Goal: Obtain resource: Obtain resource

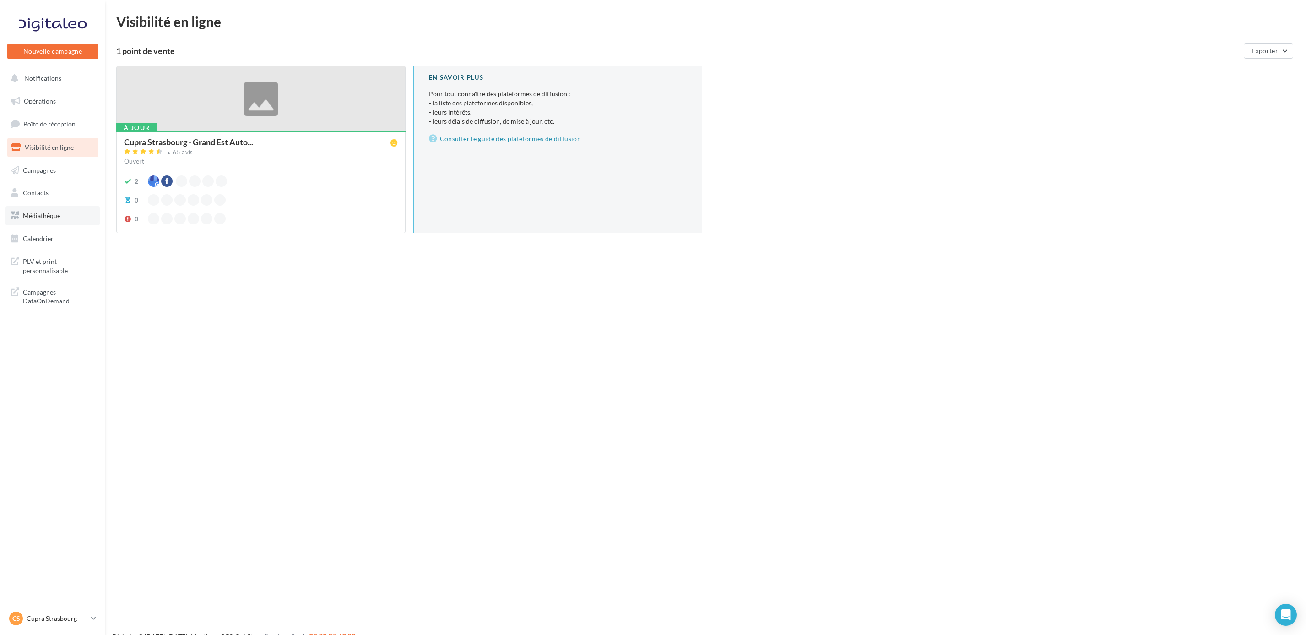
click at [45, 207] on link "Médiathèque" at bounding box center [52, 215] width 94 height 19
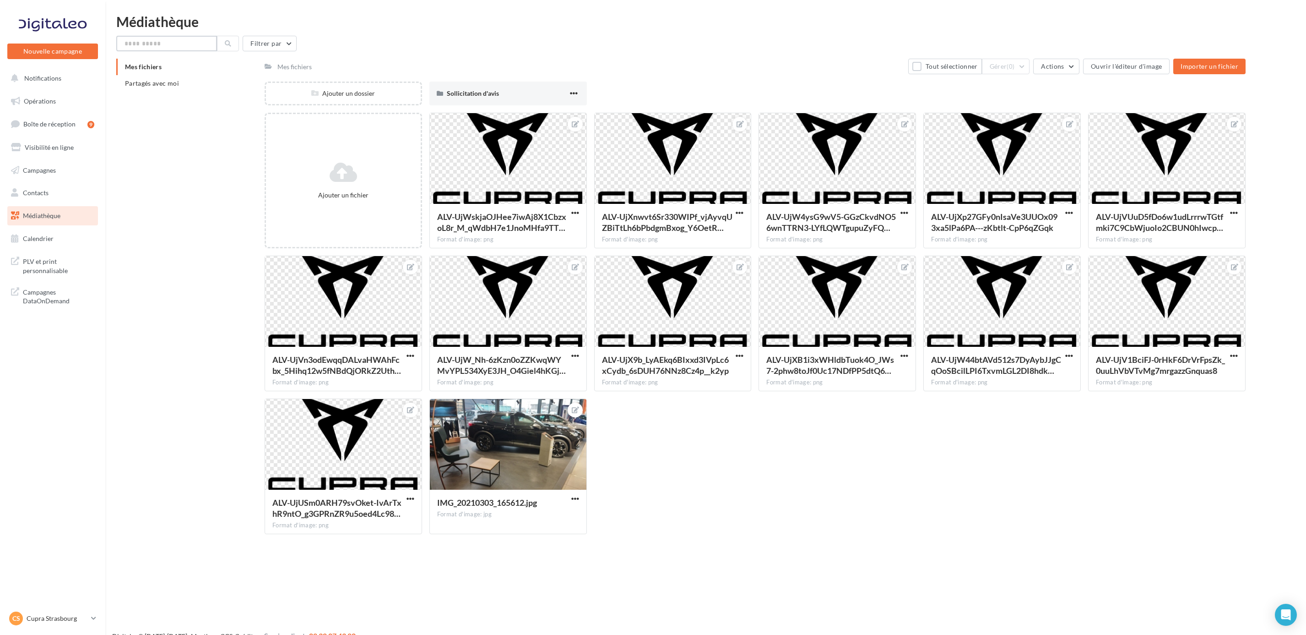
click at [159, 38] on input "text" at bounding box center [166, 44] width 101 height 16
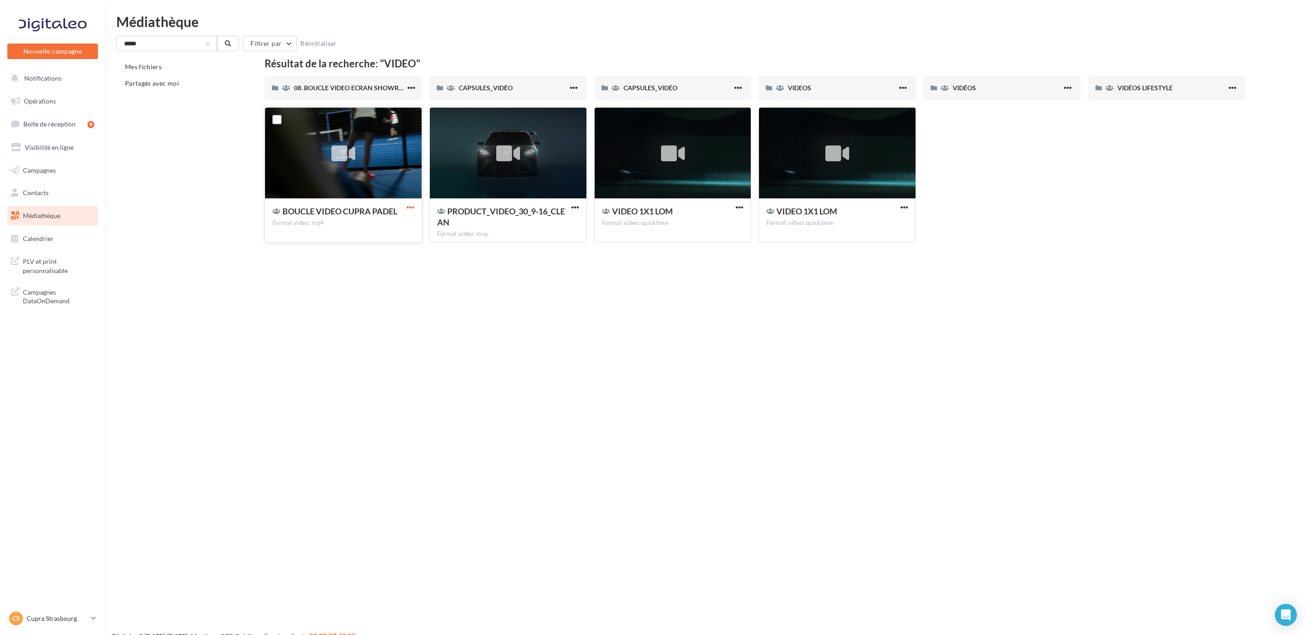
click at [407, 209] on span "button" at bounding box center [411, 207] width 8 height 8
click at [363, 227] on button "Télécharger" at bounding box center [371, 226] width 92 height 24
click at [1035, 91] on div "VIDÉOS" at bounding box center [1007, 87] width 109 height 9
click at [169, 39] on input "*****" at bounding box center [166, 44] width 101 height 16
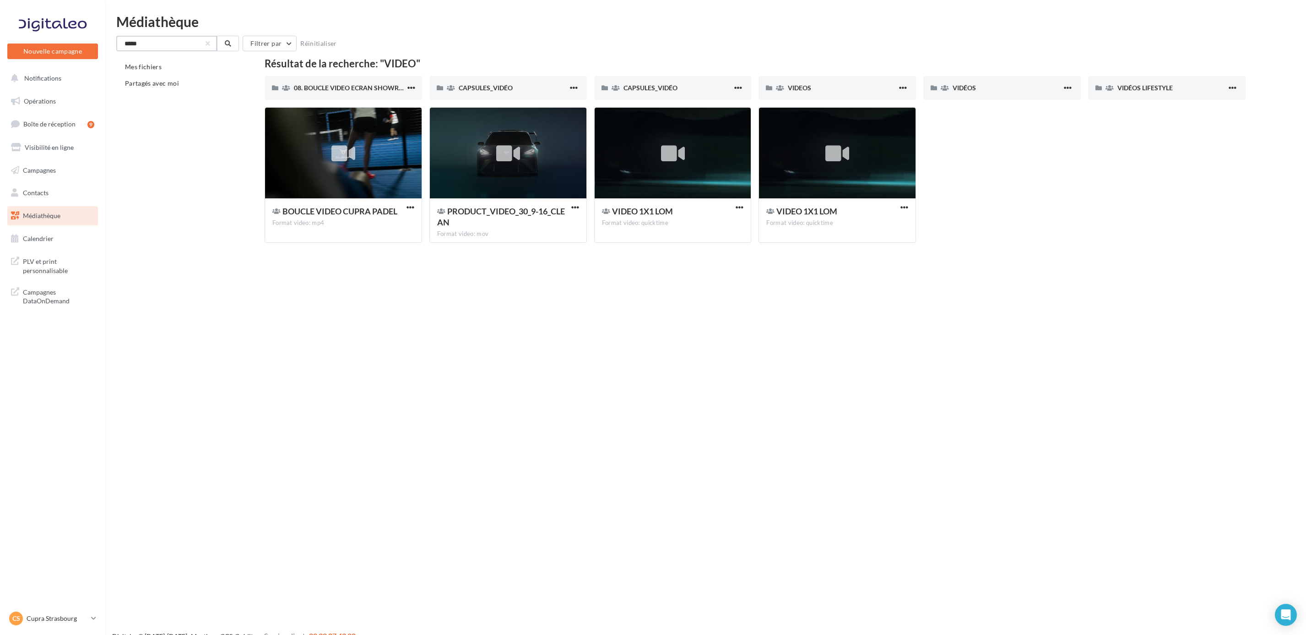
click at [169, 39] on input "*****" at bounding box center [166, 44] width 101 height 16
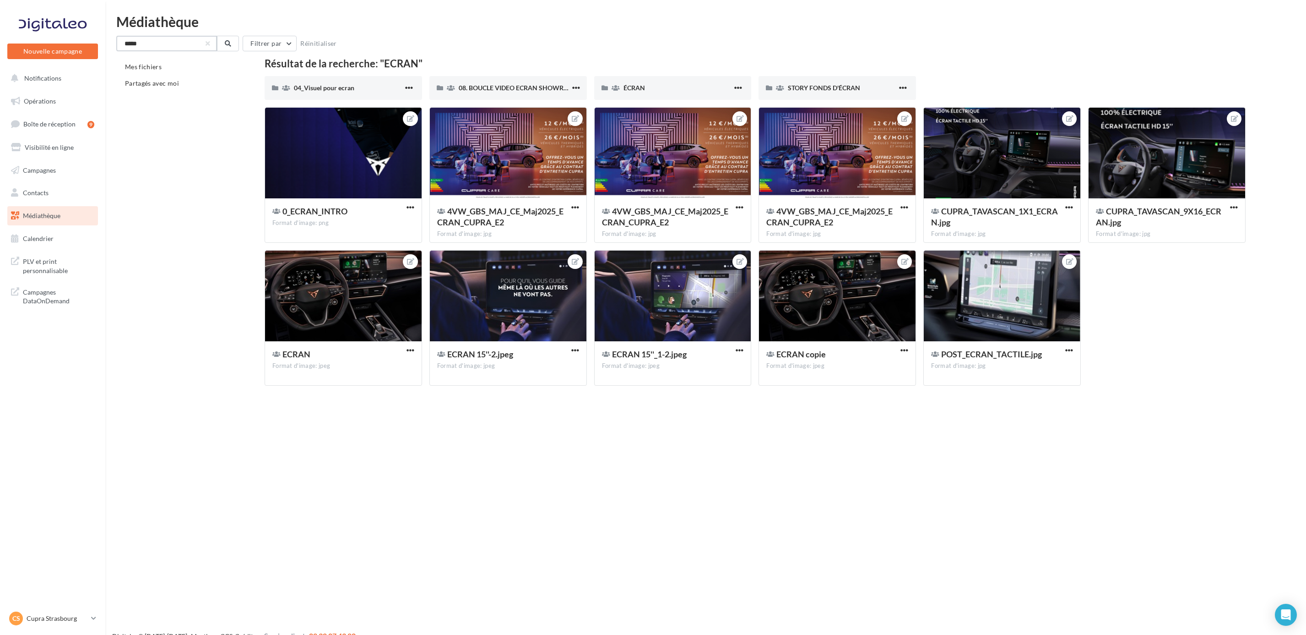
type input "*****"
click at [69, 220] on link "Médiathèque" at bounding box center [52, 215] width 94 height 19
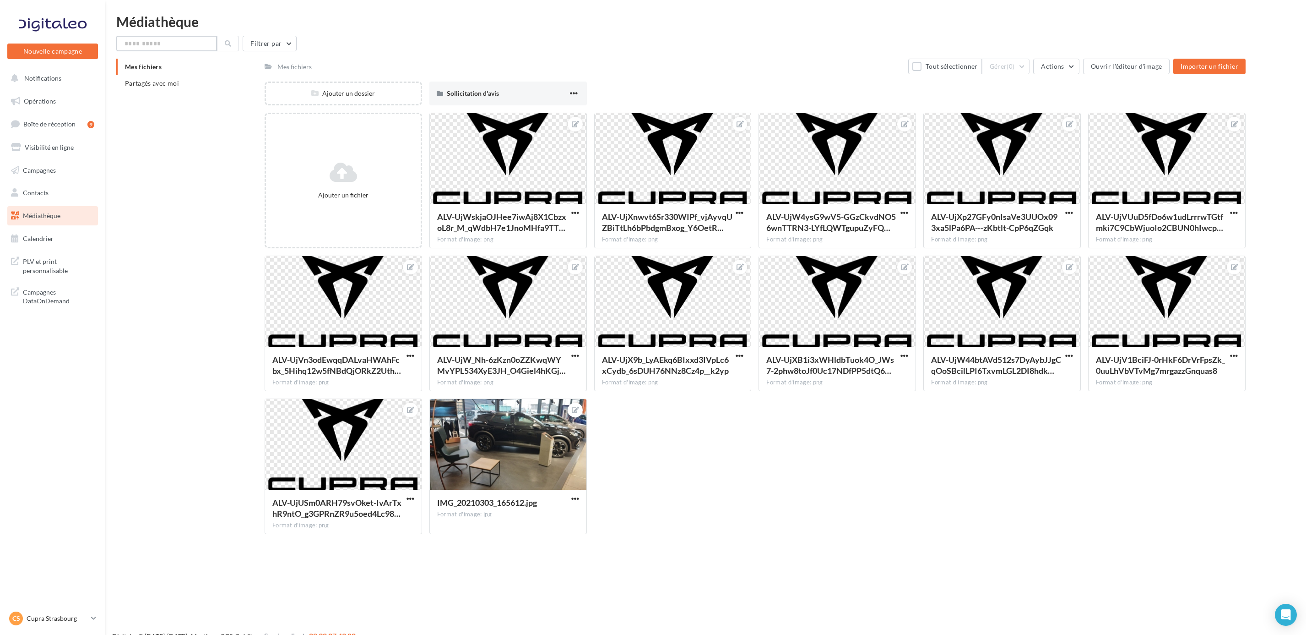
click at [168, 44] on input "text" at bounding box center [166, 44] width 101 height 16
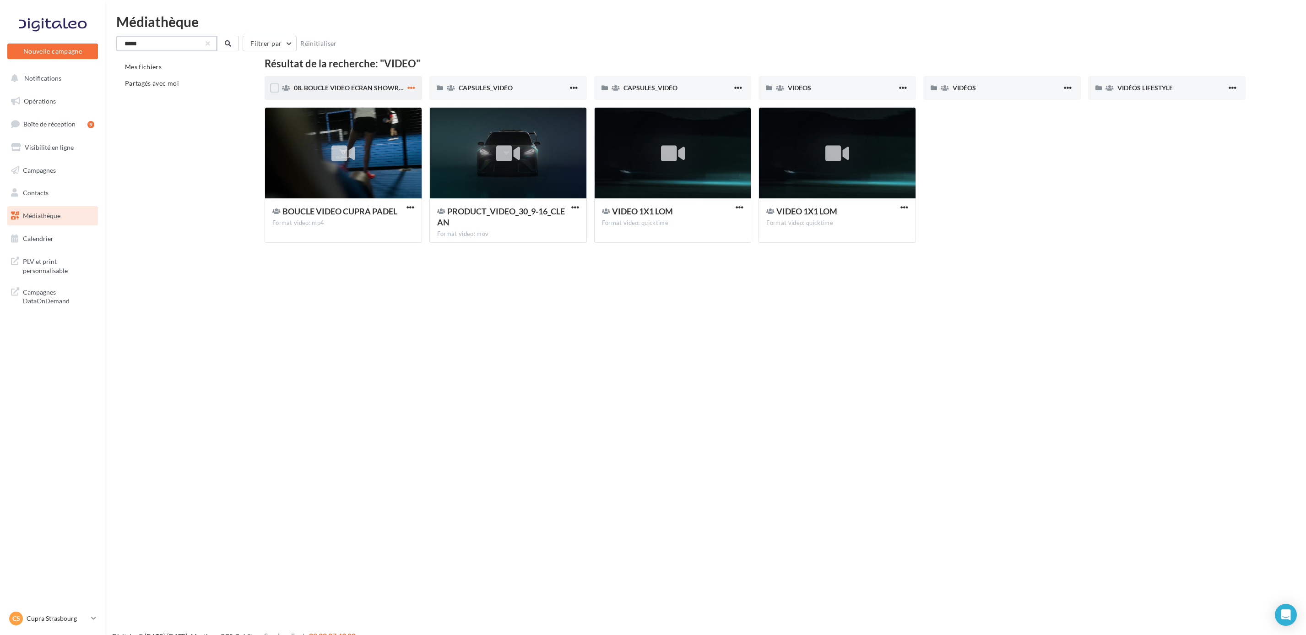
type input "*****"
click at [411, 84] on span "button" at bounding box center [412, 88] width 8 height 8
click at [363, 87] on span "08. BOUCLE VIDEO ECRAN SHOWROOM" at bounding box center [354, 88] width 121 height 8
click at [278, 84] on label at bounding box center [274, 87] width 9 height 9
click at [288, 91] on span at bounding box center [286, 87] width 8 height 9
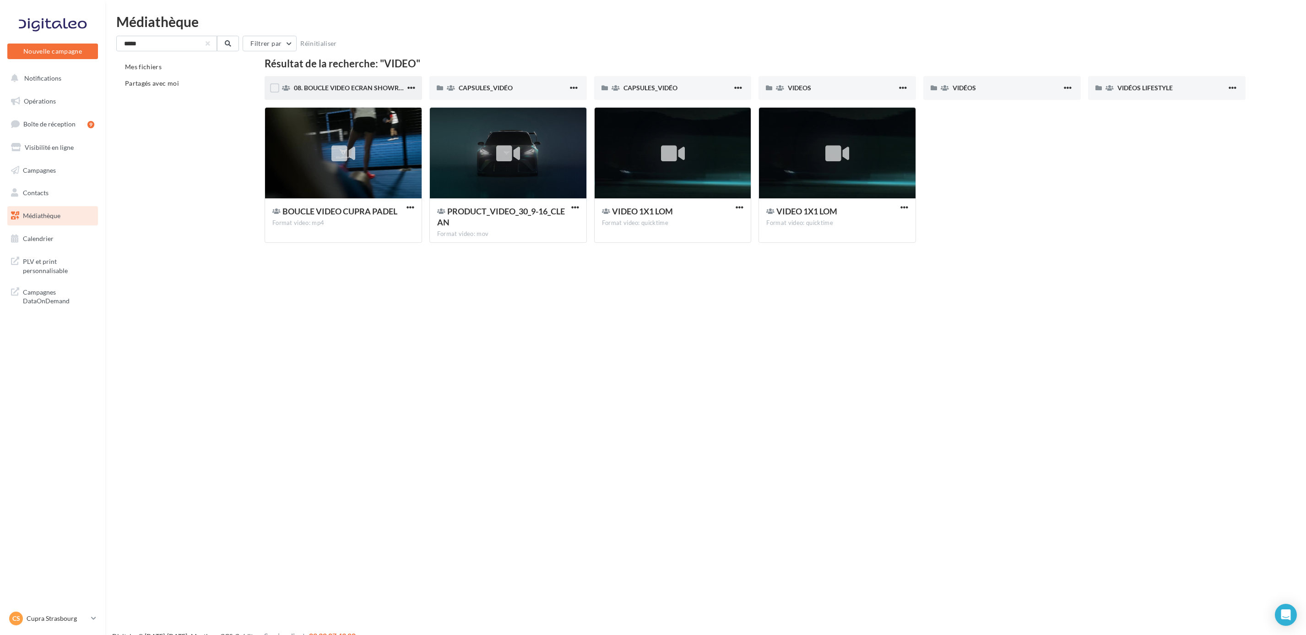
click at [288, 87] on icon at bounding box center [286, 88] width 8 height 6
click at [413, 88] on span "button" at bounding box center [412, 88] width 8 height 8
click at [381, 103] on button "Localiser" at bounding box center [372, 107] width 92 height 24
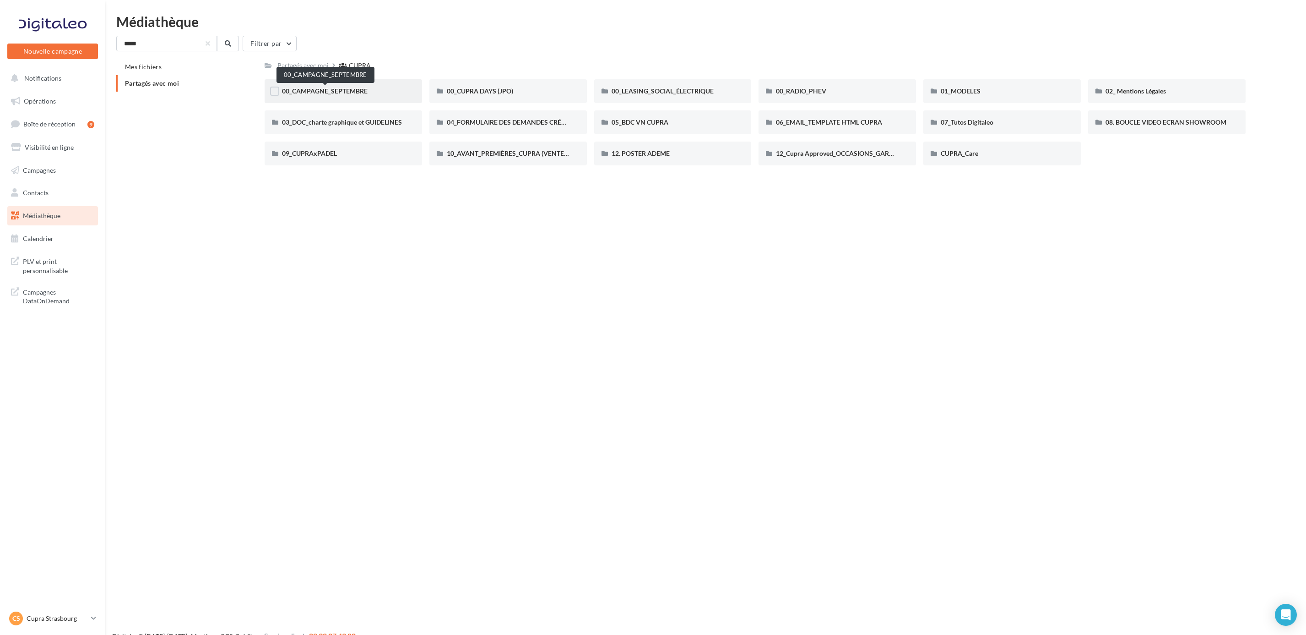
click at [354, 87] on span "00_CAMPAGNE_SEPTEMBRE" at bounding box center [325, 91] width 86 height 8
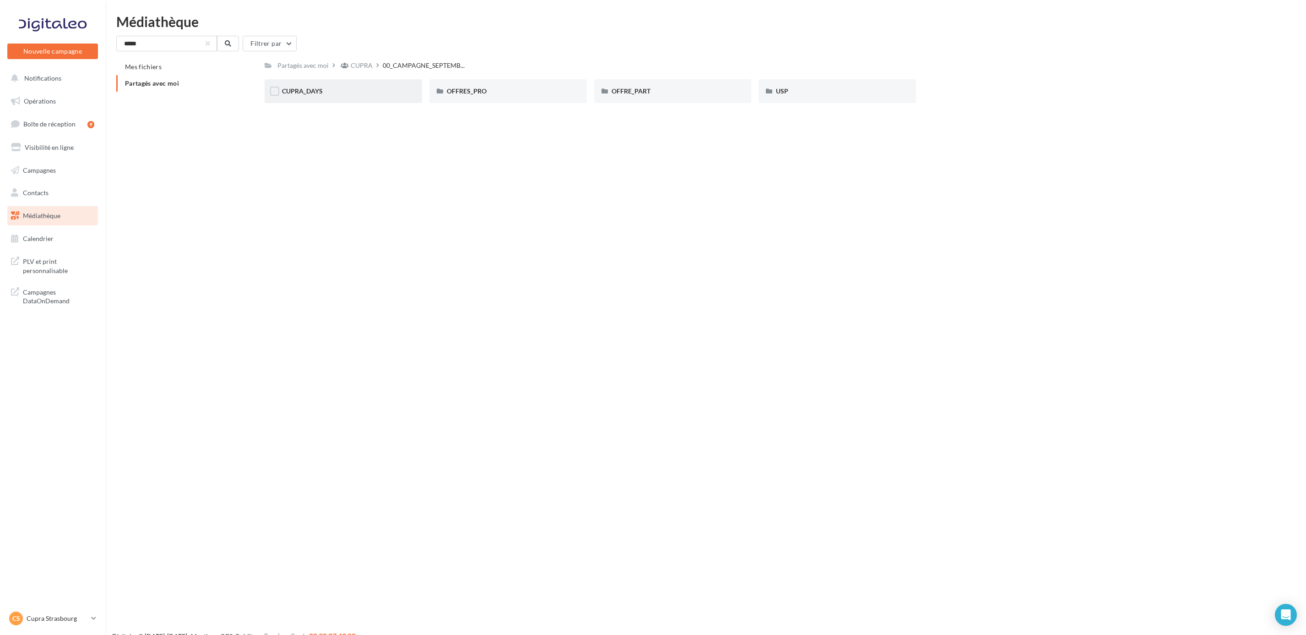
click at [387, 91] on div "CUPRA_DAYS" at bounding box center [343, 91] width 123 height 9
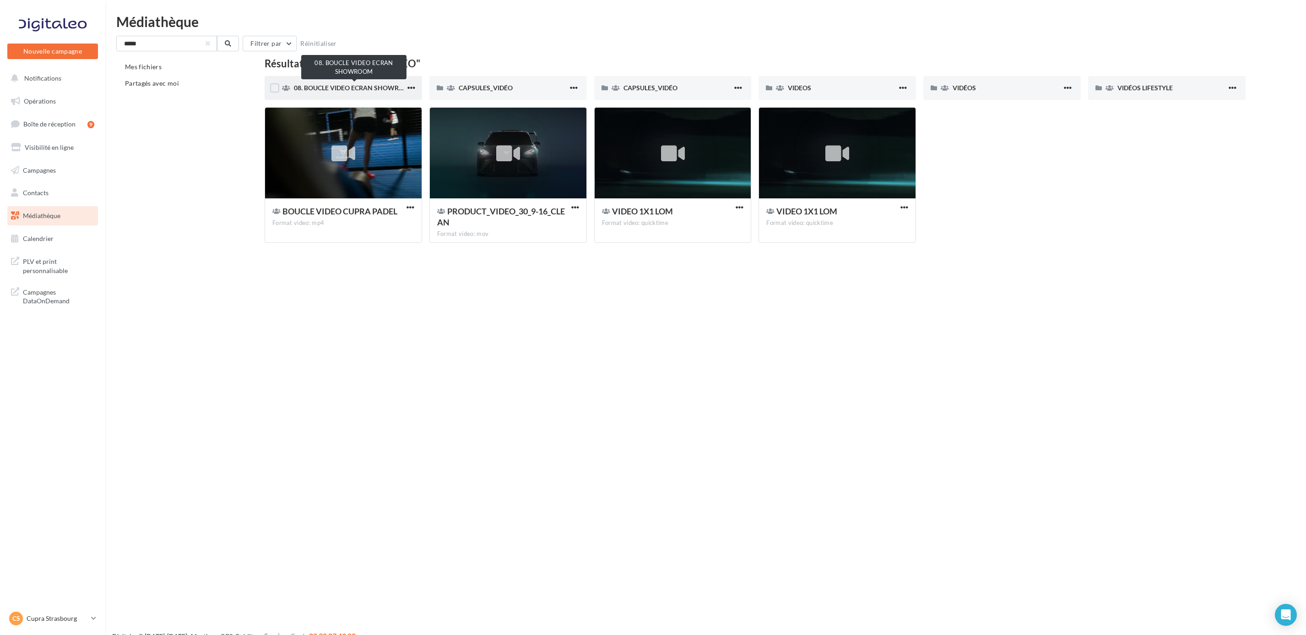
click at [376, 89] on span "08. BOUCLE VIDEO ECRAN SHOWROOM" at bounding box center [354, 88] width 121 height 8
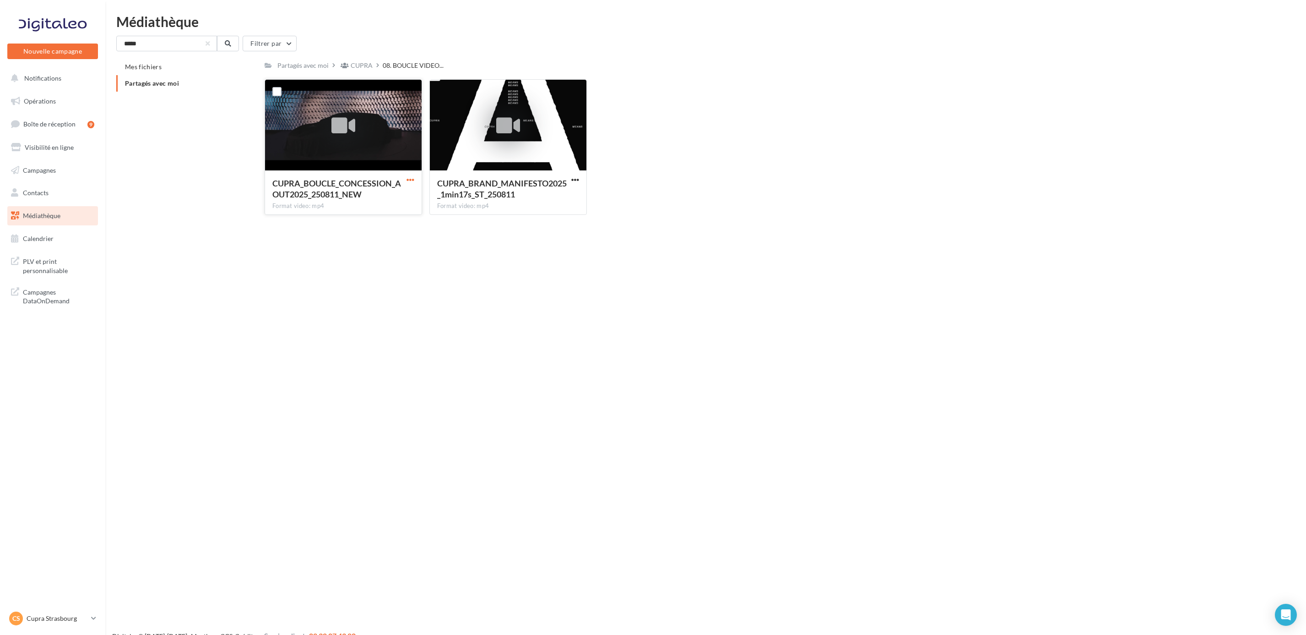
click at [411, 178] on span "button" at bounding box center [411, 180] width 8 height 8
click at [367, 220] on button "Copier l'URL" at bounding box center [371, 222] width 92 height 24
click at [573, 180] on span "button" at bounding box center [575, 180] width 8 height 8
click at [540, 225] on button "Copier l'URL" at bounding box center [536, 222] width 92 height 24
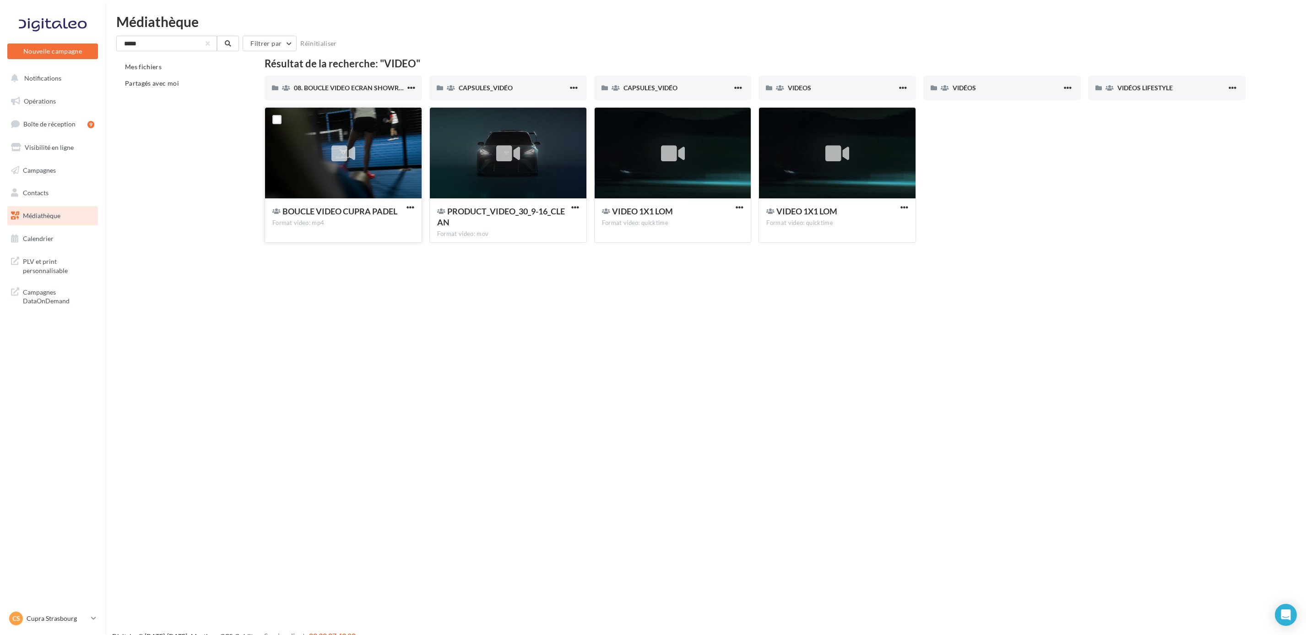
click at [333, 140] on div at bounding box center [344, 153] width 24 height 30
click at [412, 206] on span "button" at bounding box center [411, 207] width 8 height 8
click at [358, 255] on button "Copier l'URL" at bounding box center [371, 250] width 92 height 24
click at [686, 143] on div at bounding box center [673, 153] width 34 height 34
click at [742, 208] on span "button" at bounding box center [740, 207] width 8 height 8
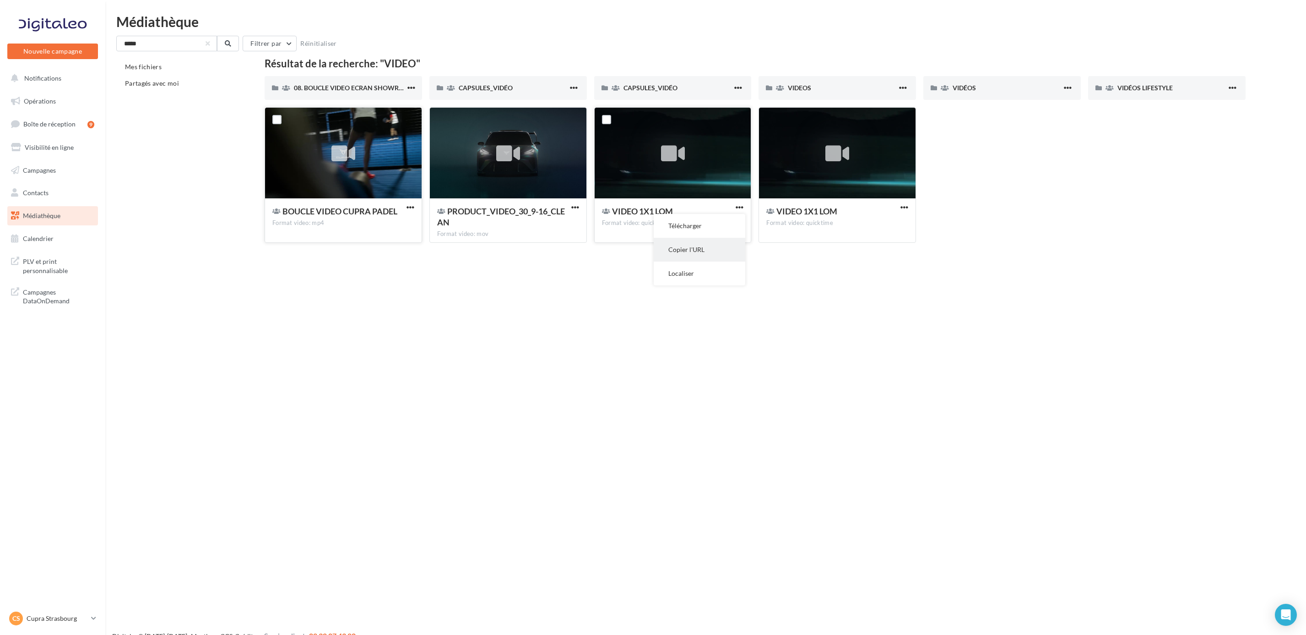
click at [694, 248] on button "Copier l'URL" at bounding box center [700, 250] width 92 height 24
drag, startPoint x: 273, startPoint y: 88, endPoint x: 327, endPoint y: 88, distance: 53.6
click at [273, 88] on label at bounding box center [274, 87] width 9 height 9
click at [352, 89] on span "08. BOUCLE VIDEO ECRAN SHOWROOM" at bounding box center [354, 88] width 121 height 8
click at [408, 89] on span "button" at bounding box center [412, 88] width 8 height 8
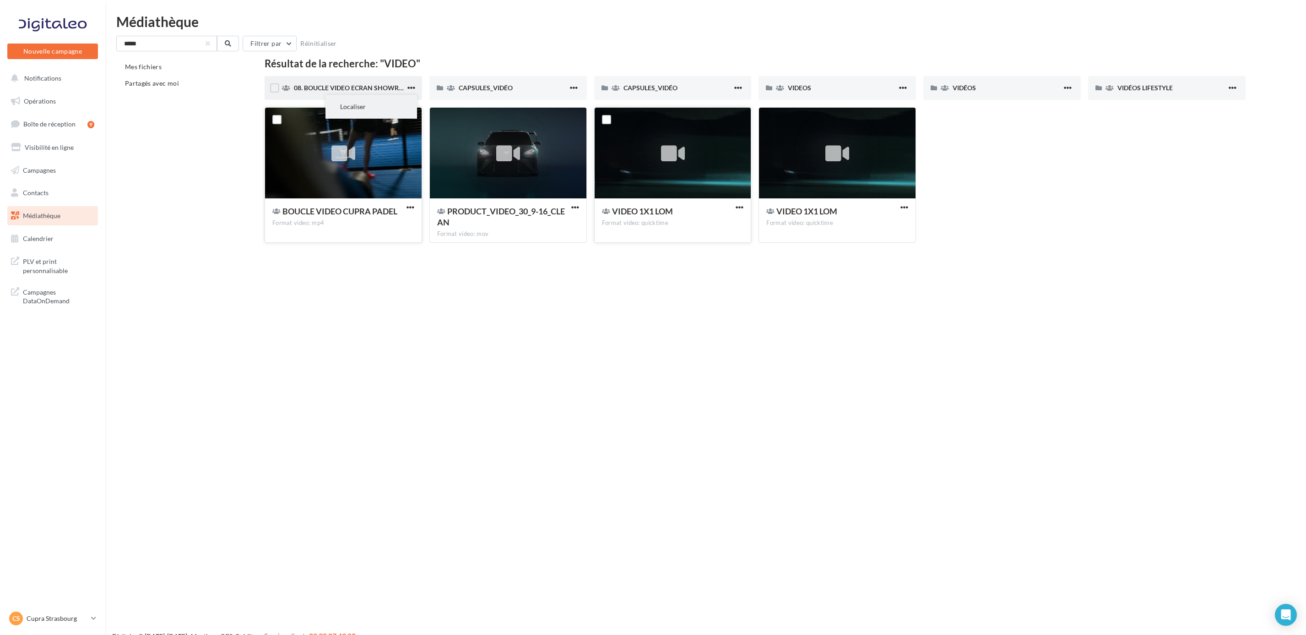
click at [392, 102] on button "Localiser" at bounding box center [372, 107] width 92 height 24
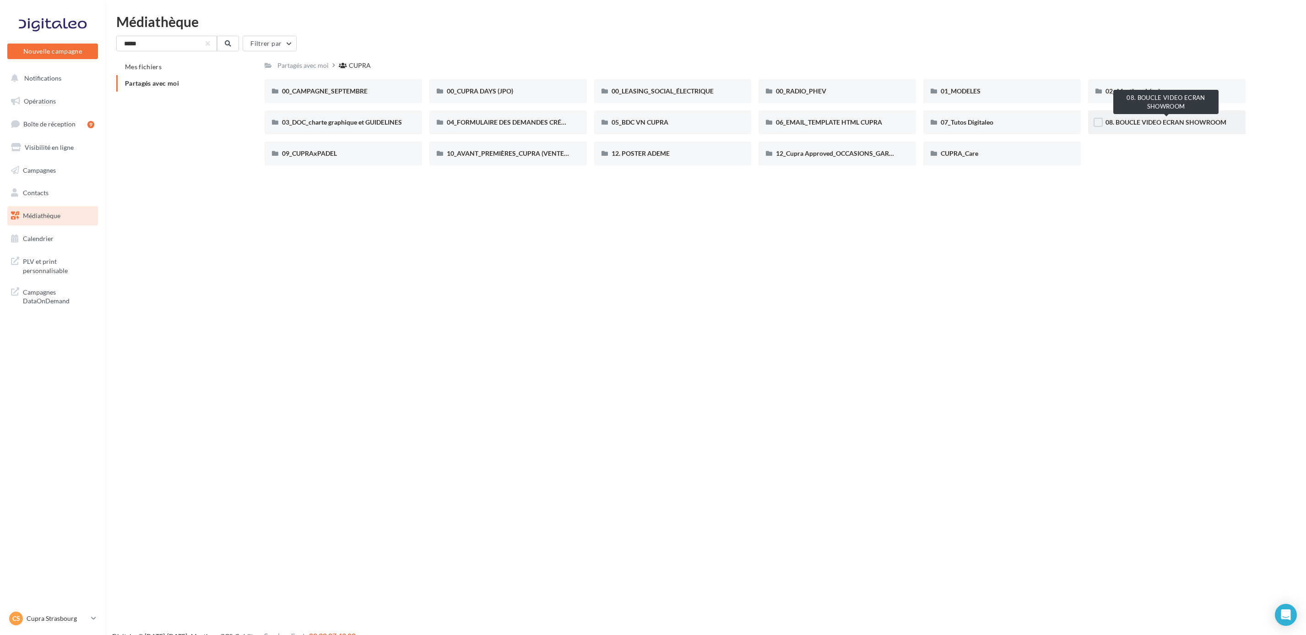
click at [1139, 121] on span "08. BOUCLE VIDEO ECRAN SHOWROOM" at bounding box center [1166, 122] width 121 height 8
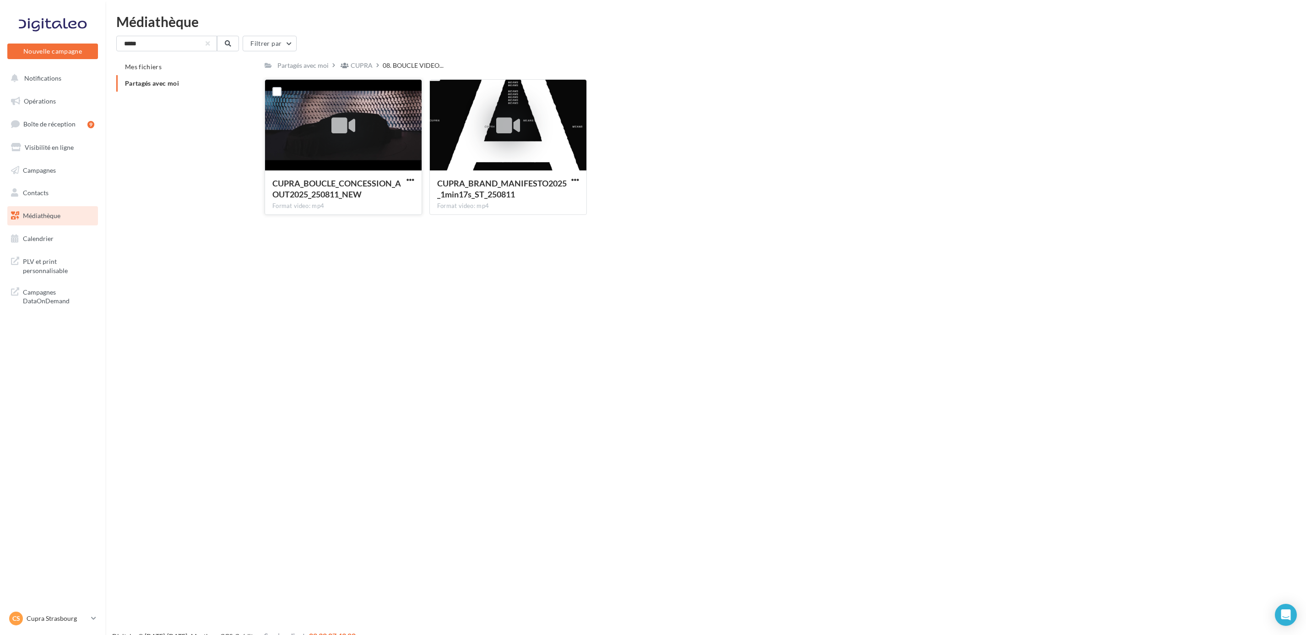
click at [344, 115] on icon at bounding box center [344, 125] width 24 height 21
click at [411, 177] on span "button" at bounding box center [411, 180] width 8 height 8
click at [372, 218] on button "Copier l'URL" at bounding box center [371, 222] width 92 height 24
click at [62, 619] on p "Cupra Strasbourg" at bounding box center [57, 618] width 61 height 9
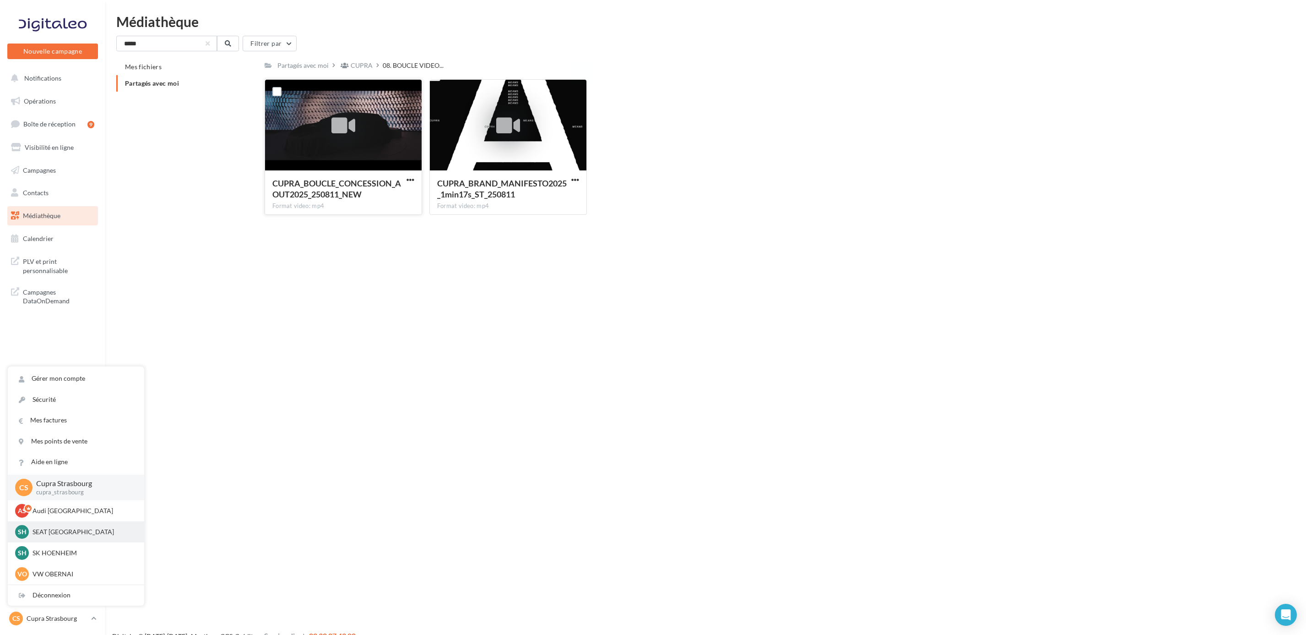
click at [52, 527] on p "SEAT HOENHEIM" at bounding box center [83, 531] width 101 height 9
